Goal: Obtain resource: Obtain resource

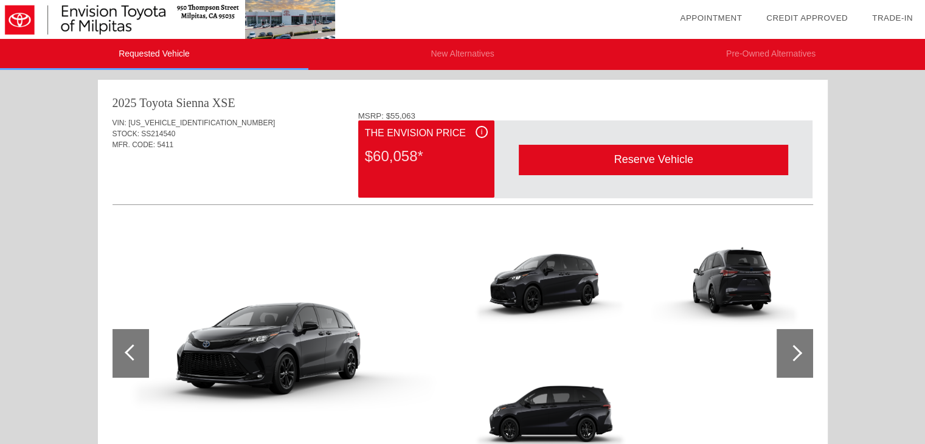
click at [480, 130] on div "i" at bounding box center [482, 132] width 12 height 12
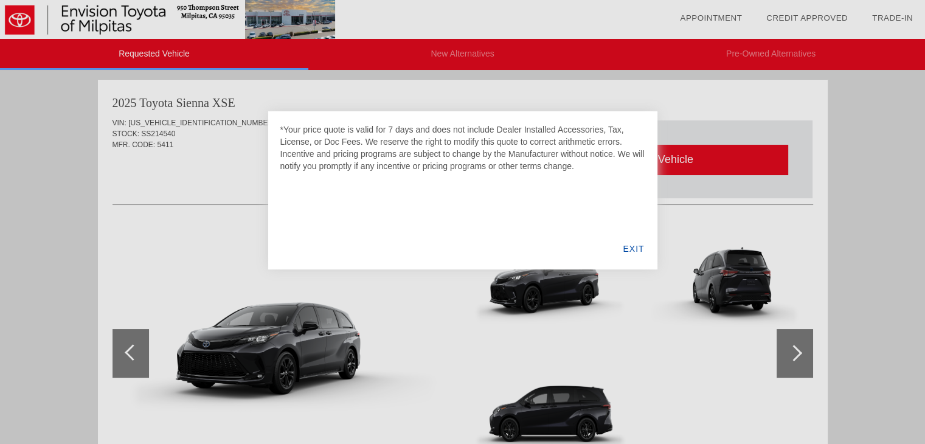
click at [629, 242] on div "EXIT" at bounding box center [633, 248] width 47 height 41
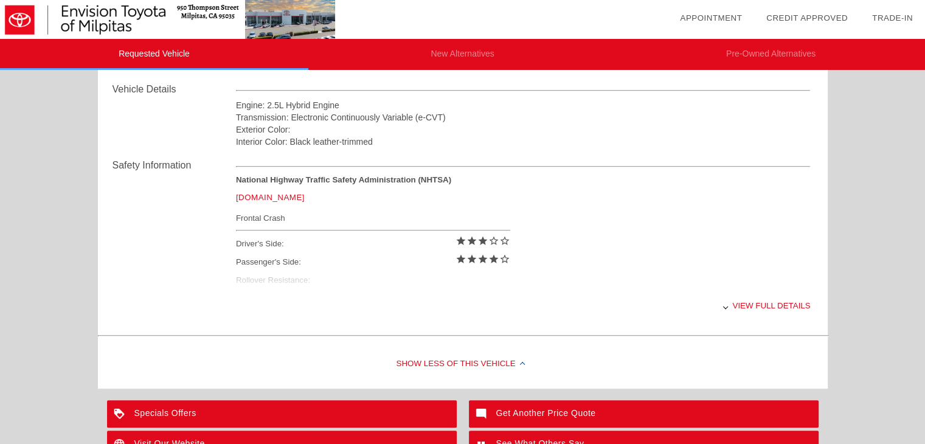
scroll to position [420, 0]
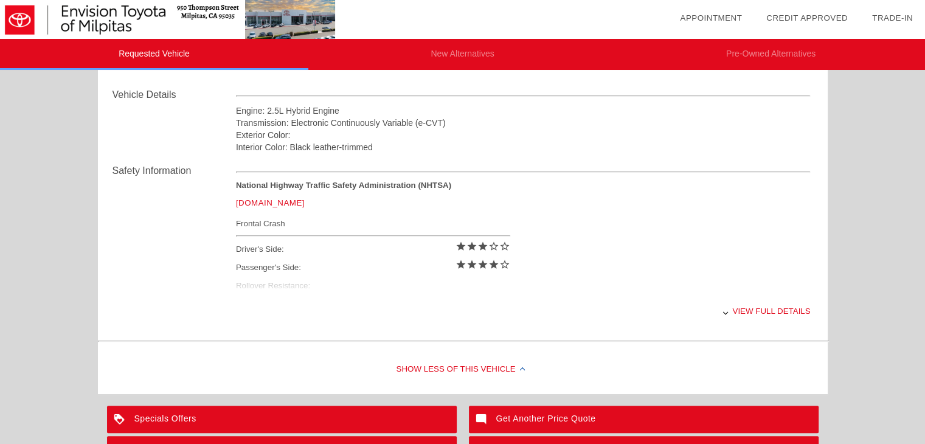
click at [754, 318] on div "View full details" at bounding box center [523, 311] width 575 height 30
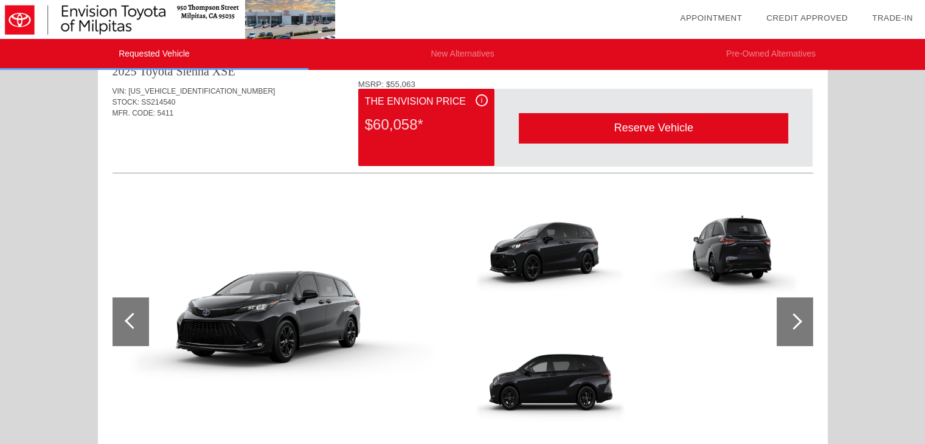
scroll to position [54, 0]
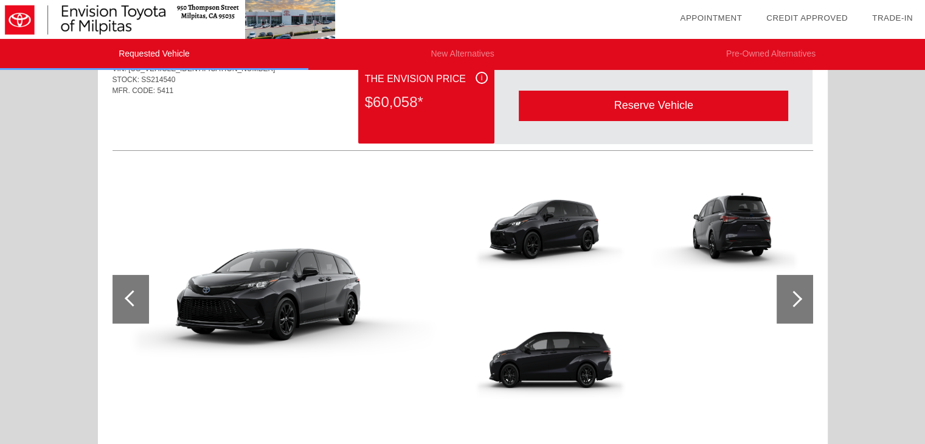
click at [790, 310] on div at bounding box center [795, 299] width 37 height 49
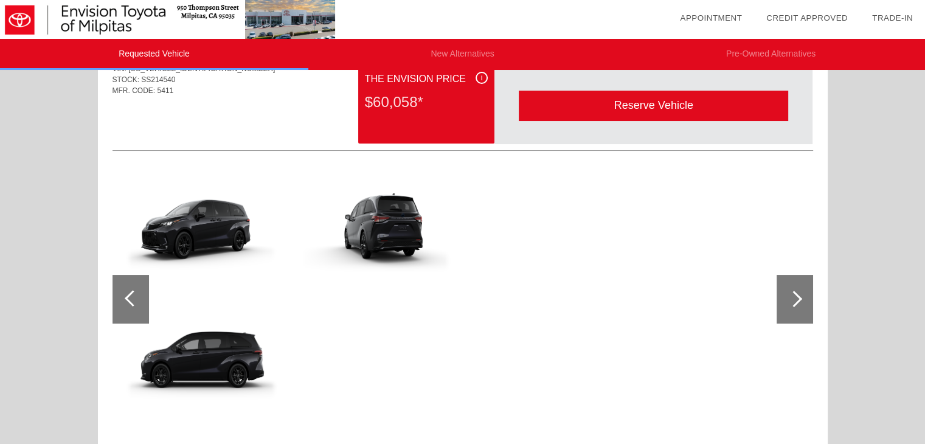
click at [790, 310] on div at bounding box center [795, 299] width 37 height 49
click at [125, 288] on div at bounding box center [131, 299] width 37 height 49
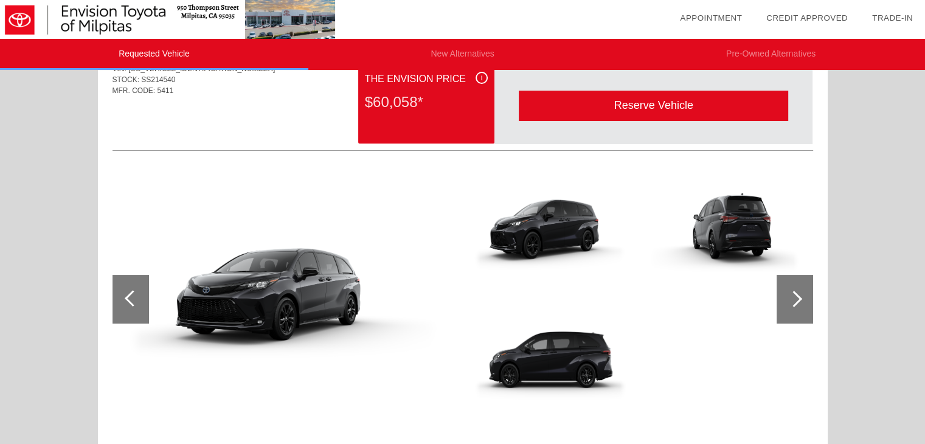
click at [125, 288] on div at bounding box center [131, 299] width 37 height 49
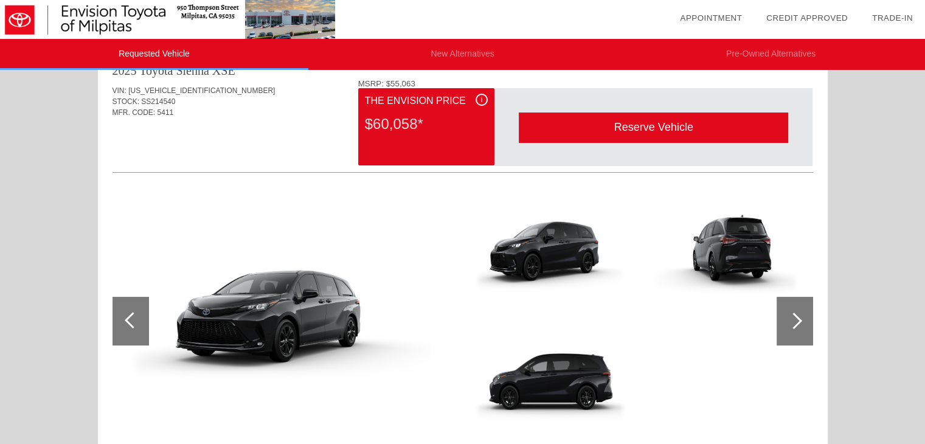
scroll to position [0, 0]
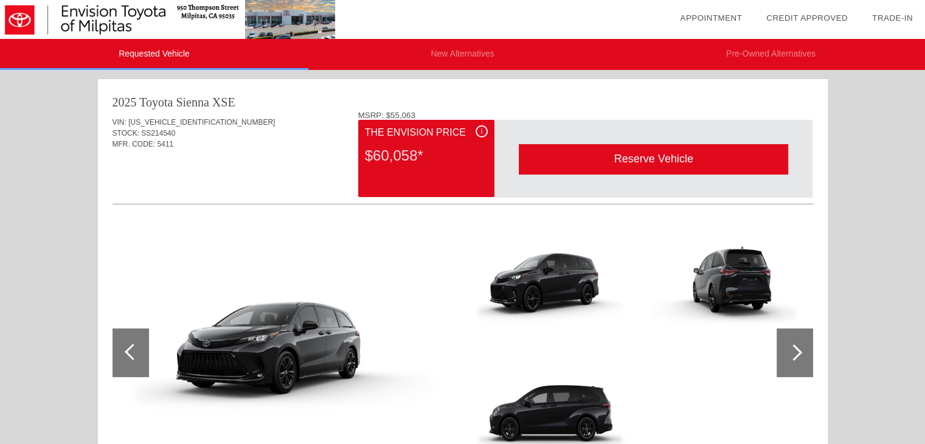
drag, startPoint x: 930, startPoint y: 114, endPoint x: 855, endPoint y: 64, distance: 89.4
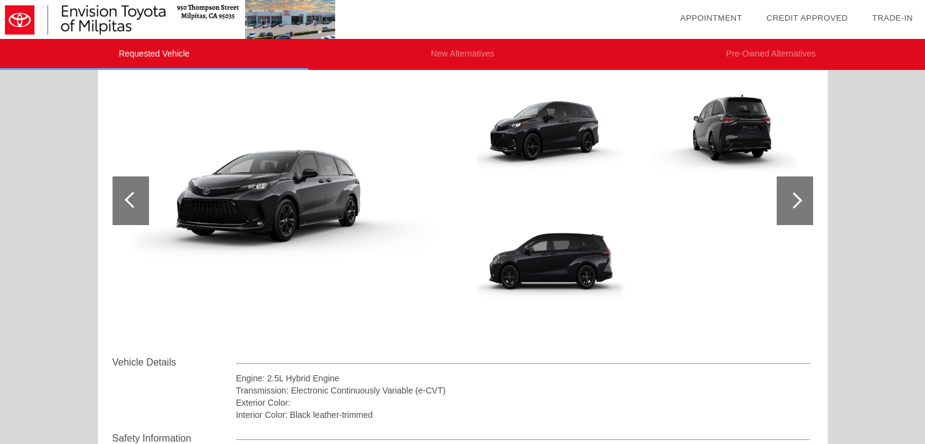
scroll to position [176, 0]
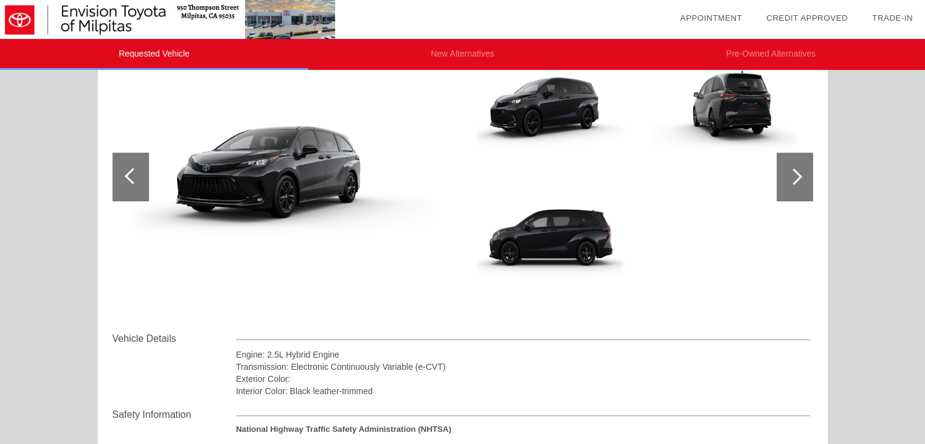
click at [807, 179] on div at bounding box center [795, 177] width 37 height 49
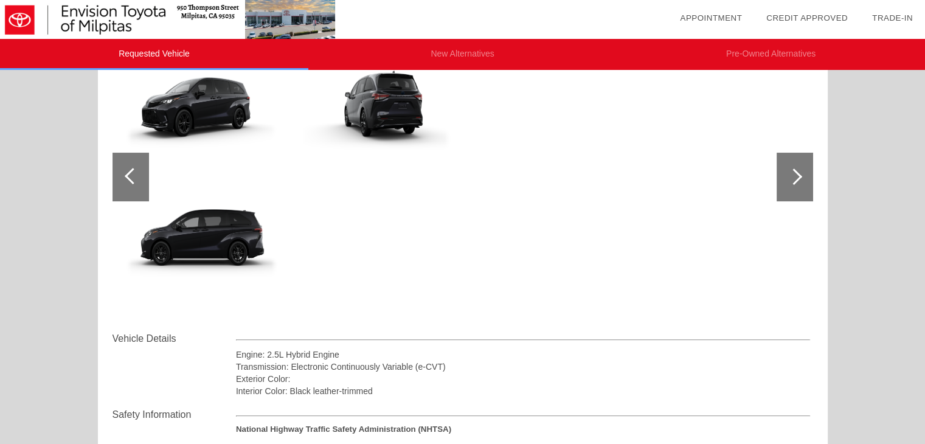
click at [810, 182] on div at bounding box center [795, 177] width 37 height 49
click at [147, 171] on div at bounding box center [131, 177] width 37 height 49
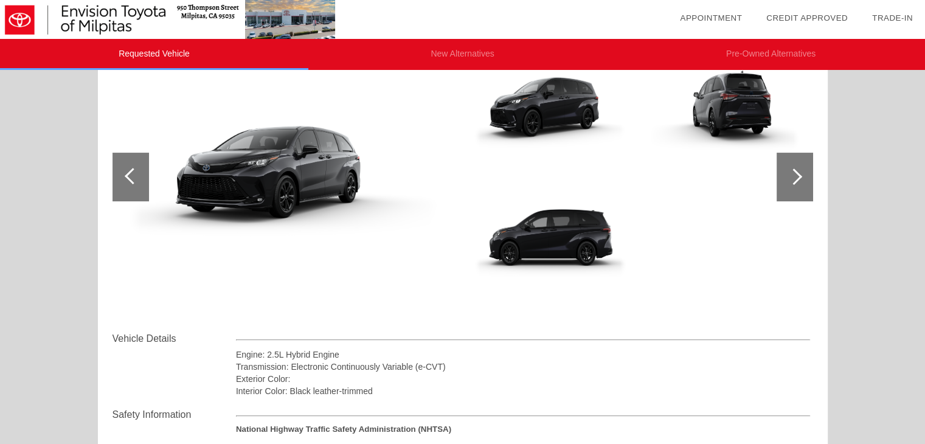
click at [147, 171] on div at bounding box center [131, 177] width 37 height 49
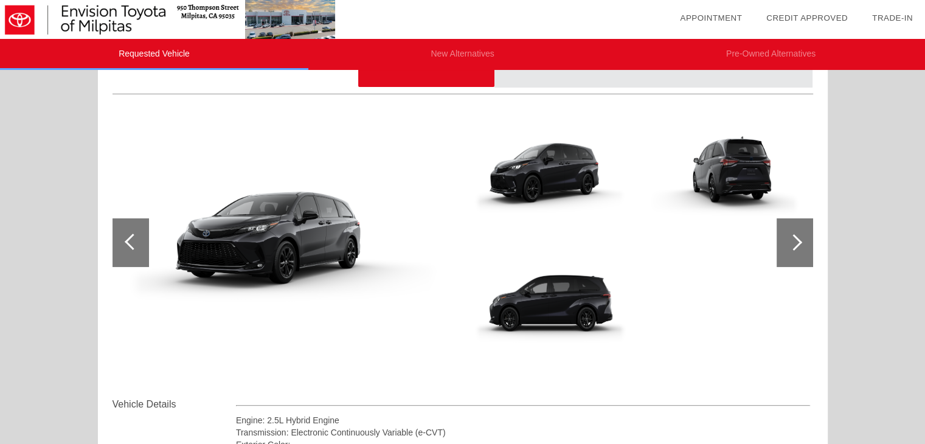
scroll to position [59, 0]
